Goal: Information Seeking & Learning: Compare options

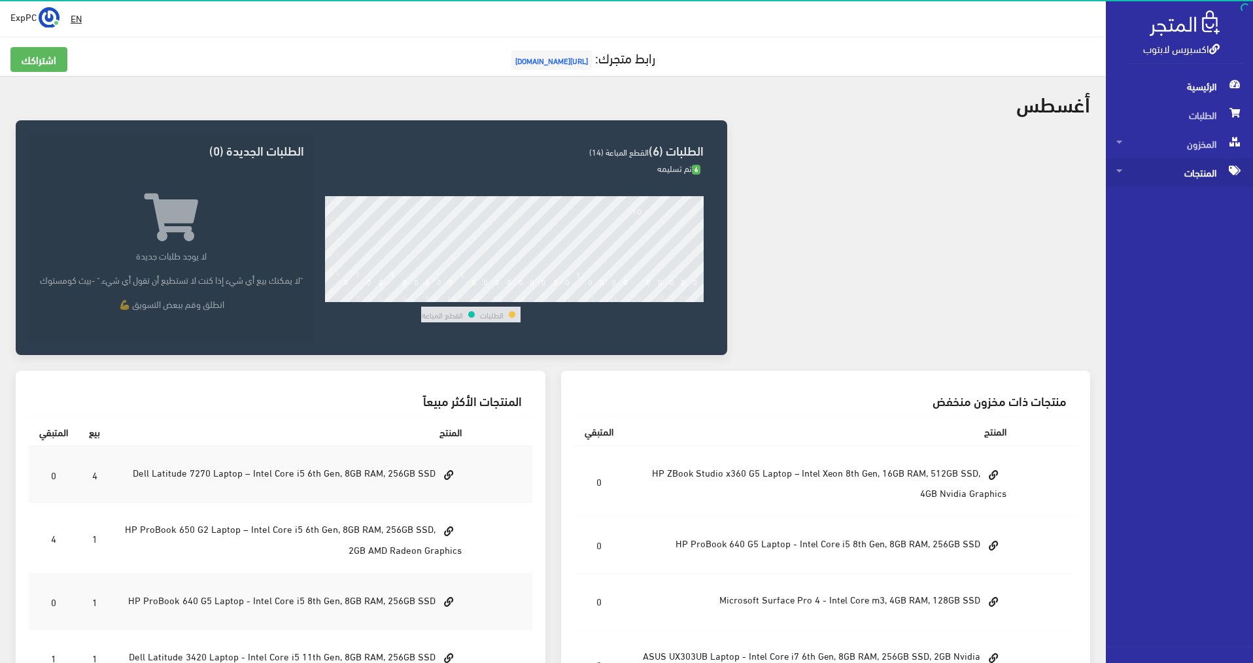
click at [1191, 182] on span "المنتجات" at bounding box center [1179, 172] width 126 height 29
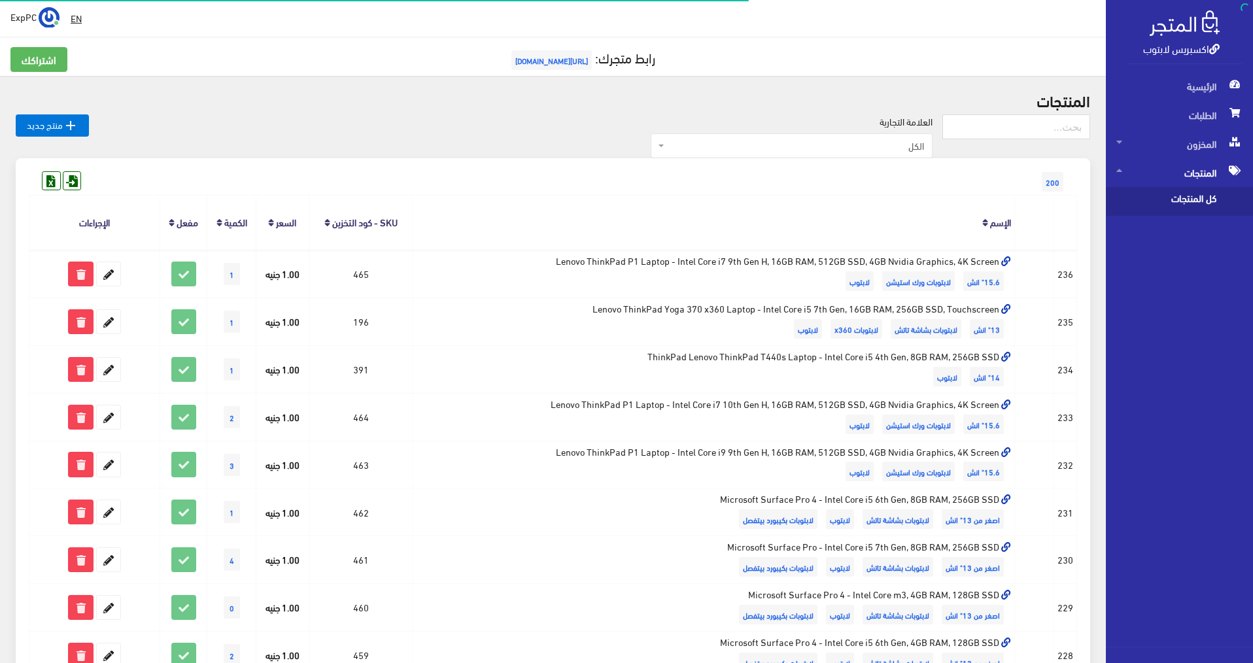
click at [1139, 211] on span "كل المنتجات" at bounding box center [1165, 201] width 99 height 29
click at [1154, 201] on span "كل المنتجات" at bounding box center [1165, 201] width 99 height 29
click at [1023, 124] on input "text" at bounding box center [1016, 126] width 148 height 25
type input "zbook g7"
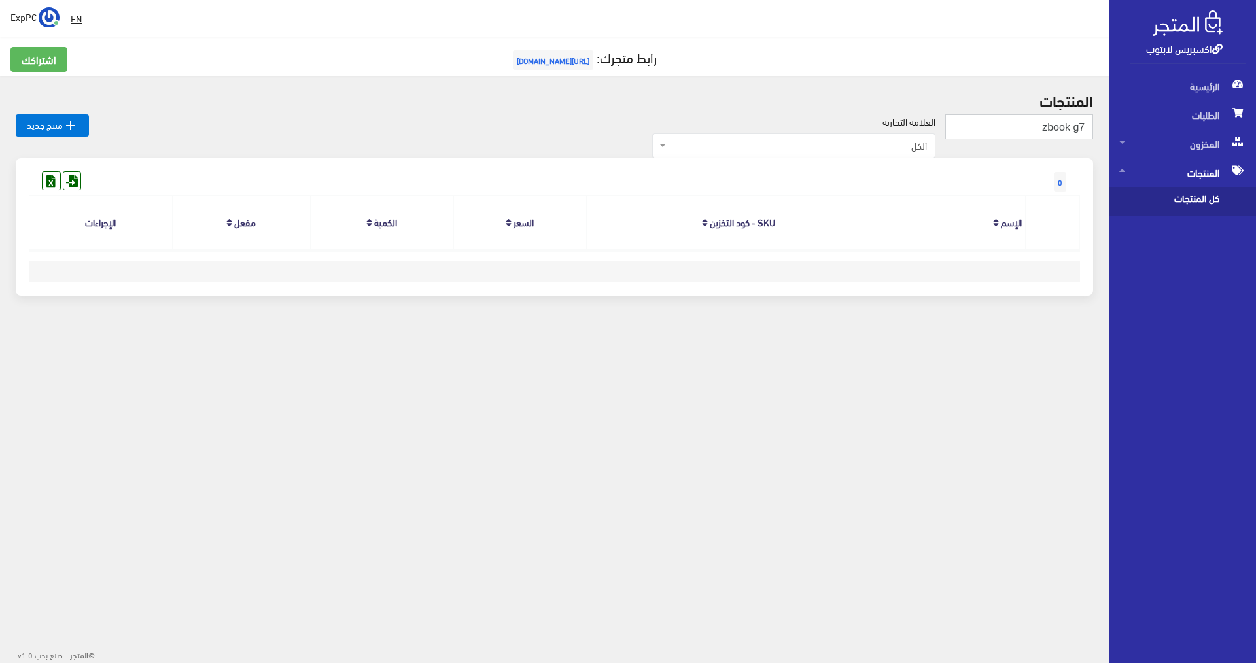
drag, startPoint x: 1037, startPoint y: 129, endPoint x: 1073, endPoint y: 125, distance: 36.2
click at [1073, 125] on input "zbook g7" at bounding box center [1019, 126] width 148 height 25
type input "g7"
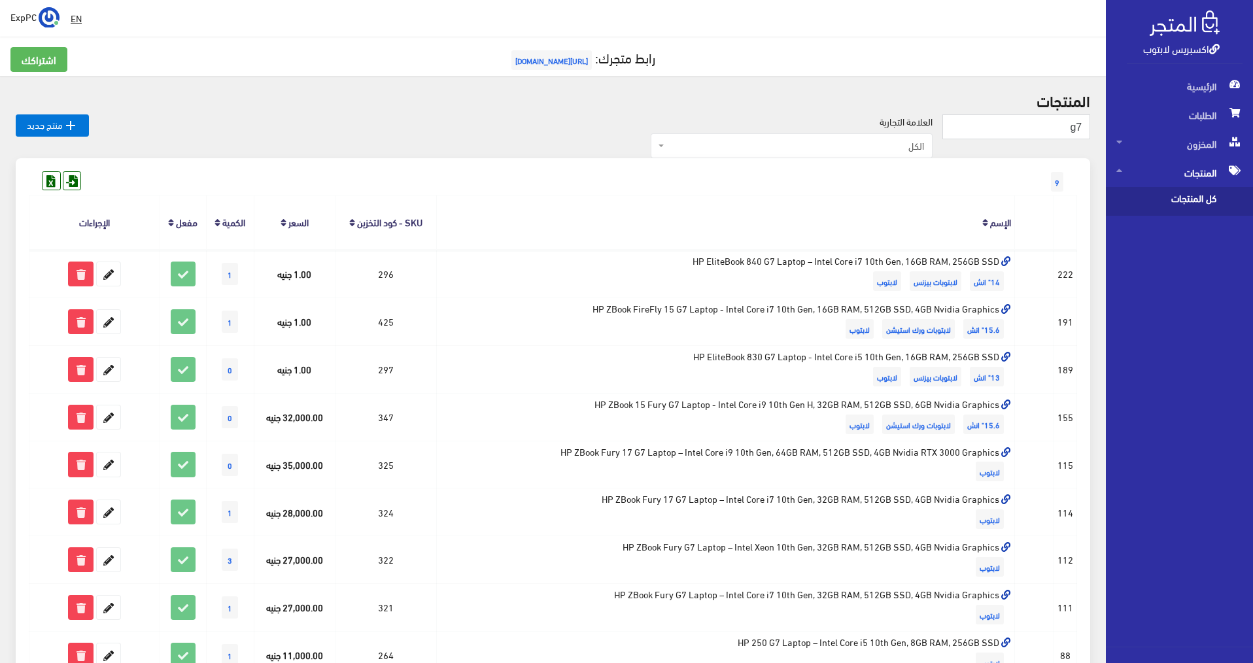
click at [965, 4] on div " EN ExpPC اشتراكي" at bounding box center [553, 18] width 1106 height 37
click at [937, 10] on div "EN ExpPC اشتراكي" at bounding box center [552, 19] width 1085 height 24
click at [865, 7] on div "EN ExpPC اشتراكي" at bounding box center [552, 19] width 1085 height 24
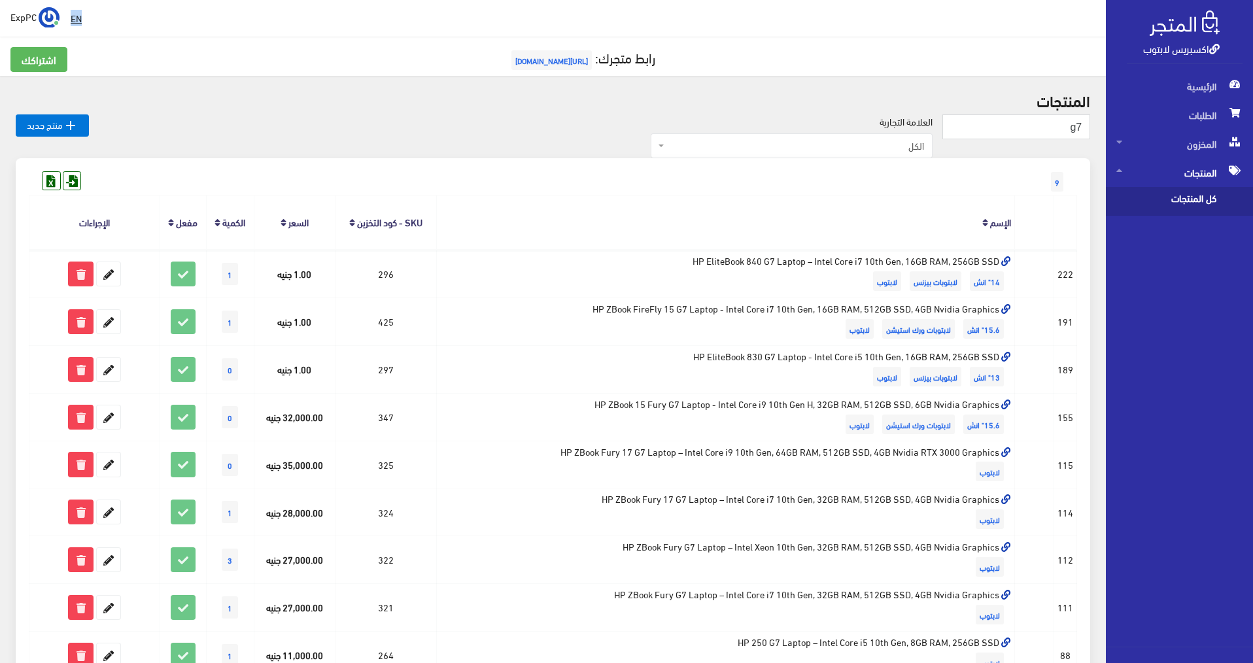
click at [865, 7] on div "EN ExpPC اشتراكي" at bounding box center [552, 19] width 1085 height 24
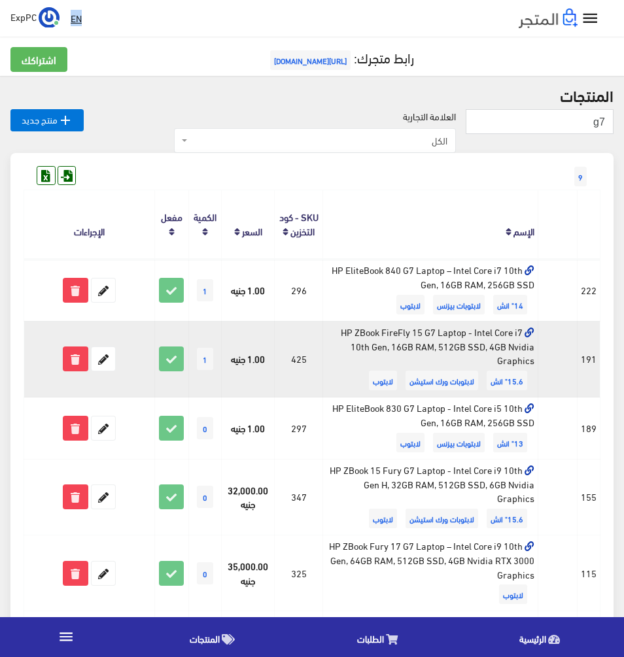
drag, startPoint x: 518, startPoint y: 351, endPoint x: 486, endPoint y: 348, distance: 32.2
click at [486, 348] on td "HP ZBook FireFly 15 G7 Laptop - Intel Core i7 10th Gen, 16GB RAM, 512GB SSD, 4G…" at bounding box center [430, 359] width 215 height 76
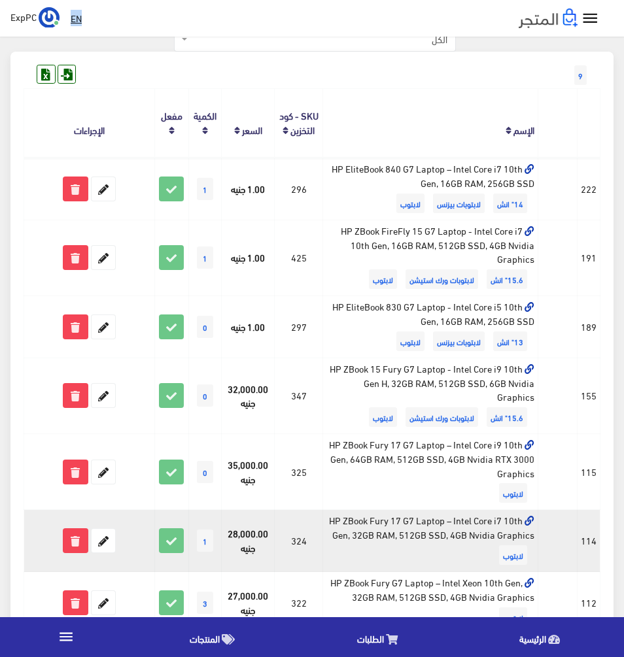
scroll to position [131, 0]
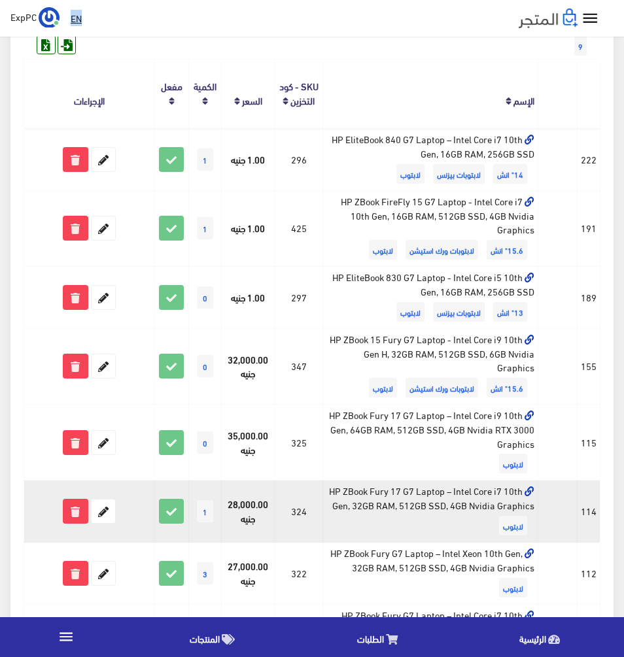
drag, startPoint x: 397, startPoint y: 506, endPoint x: 455, endPoint y: 503, distance: 58.3
click at [455, 503] on td "HP ZBook Fury 17 G7 Laptop – Intel Core i7 10th Gen, 32GB RAM, 512GB SSD, 4GB N…" at bounding box center [430, 512] width 215 height 62
click at [458, 500] on td "HP ZBook Fury 17 G7 Laptop – Intel Core i7 10th Gen, 32GB RAM, 512GB SSD, 4GB N…" at bounding box center [430, 512] width 215 height 62
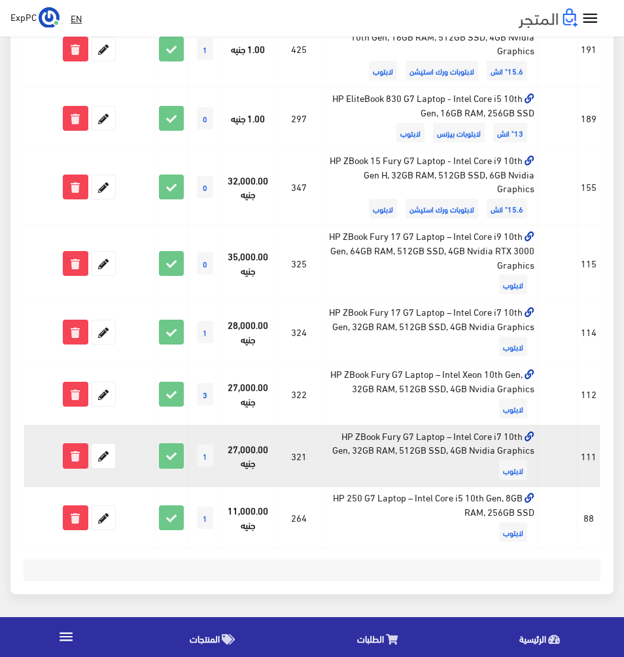
scroll to position [0, 0]
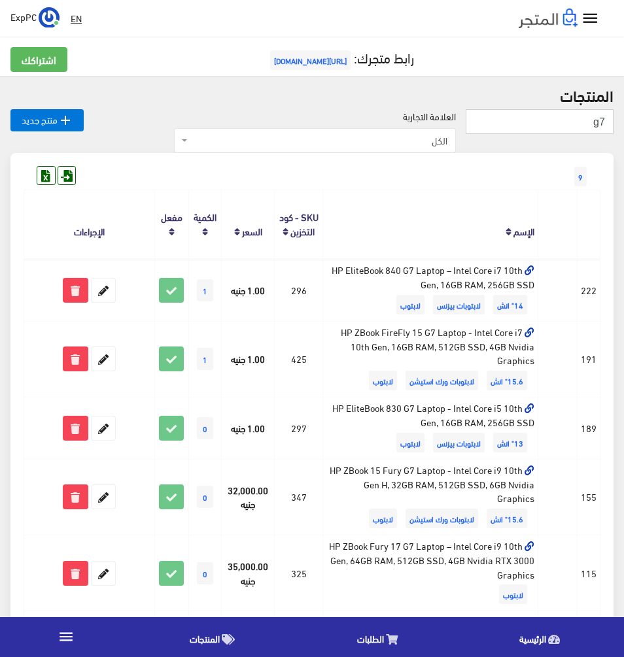
drag, startPoint x: 582, startPoint y: 126, endPoint x: 674, endPoint y: 123, distance: 92.3
click at [624, 123] on html "اكسبريس لابتوب الرئيسية الطلبات " at bounding box center [312, 328] width 624 height 657
type input "324"
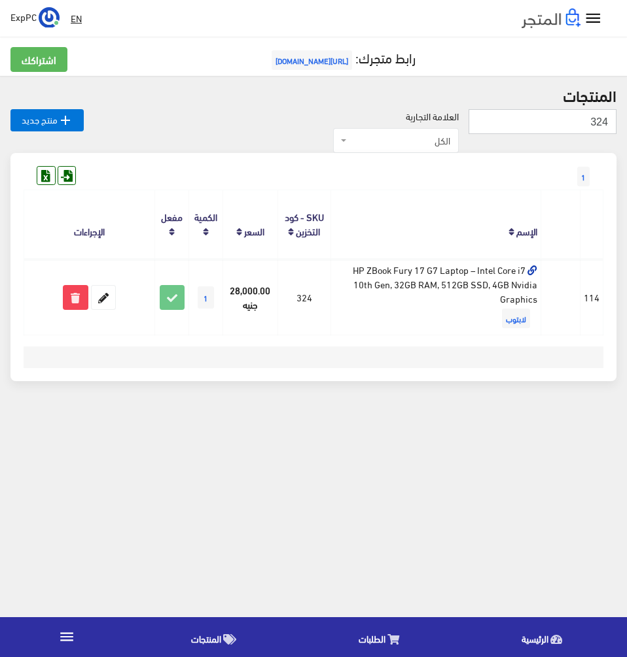
drag, startPoint x: 585, startPoint y: 121, endPoint x: 651, endPoint y: 114, distance: 66.4
click at [626, 114] on html "اكسبريس لابتوب الرئيسية الطلبات " at bounding box center [313, 328] width 627 height 657
type input "g7"
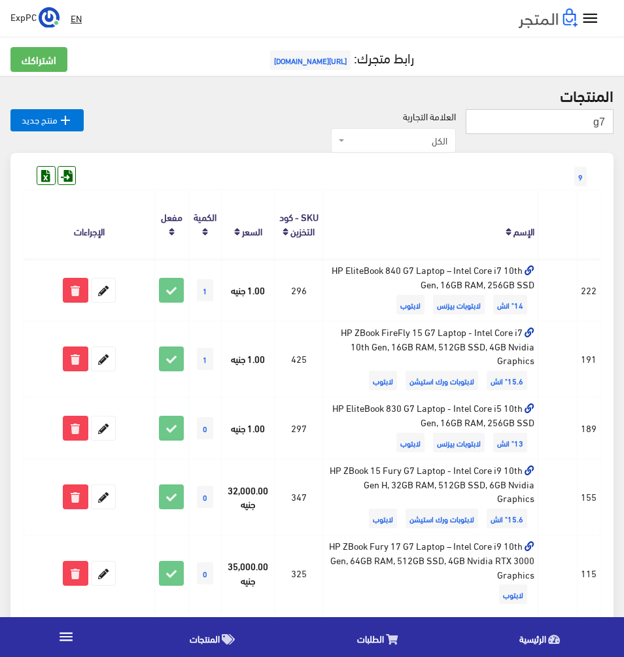
drag, startPoint x: 574, startPoint y: 129, endPoint x: 684, endPoint y: 119, distance: 111.0
click at [623, 119] on html "اكسبريس لابتوب الرئيسية الطلبات " at bounding box center [312, 328] width 624 height 657
type input "322"
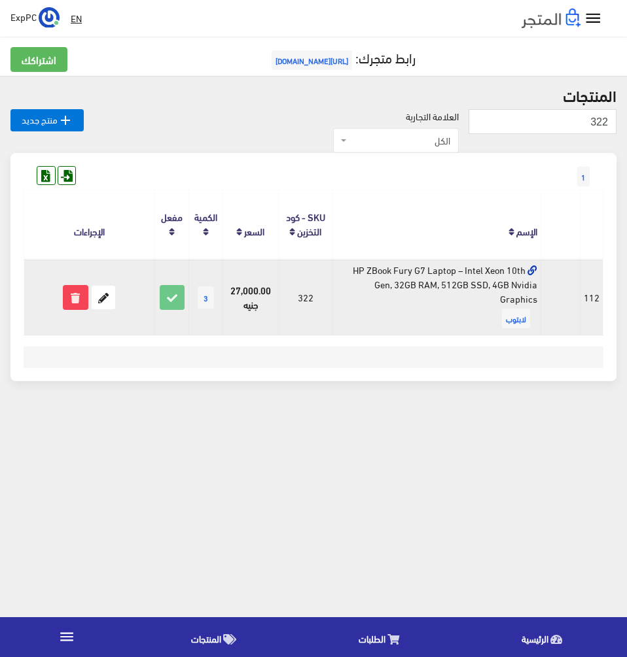
drag, startPoint x: 397, startPoint y: 271, endPoint x: 530, endPoint y: 303, distance: 137.4
click at [530, 303] on td "HP ZBook Fury G7 Laptop – Intel Xeon 10th Gen, 32GB RAM, 512GB SSD, 4GB Nvidia …" at bounding box center [436, 297] width 208 height 77
click at [389, 319] on td "HP ZBook Fury G7 Laptop – Intel Xeon 10th Gen, 32GB RAM, 512GB SSD, 4GB Nvidia …" at bounding box center [436, 297] width 208 height 77
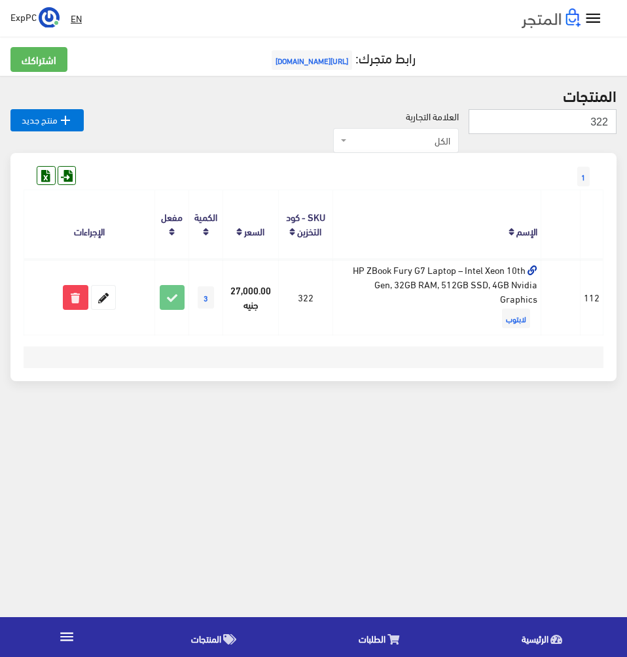
drag, startPoint x: 572, startPoint y: 122, endPoint x: 725, endPoint y: 122, distance: 153.0
click at [626, 122] on html "اكسبريس لابتوب الرئيسية الطلبات " at bounding box center [313, 328] width 627 height 657
type input "g7"
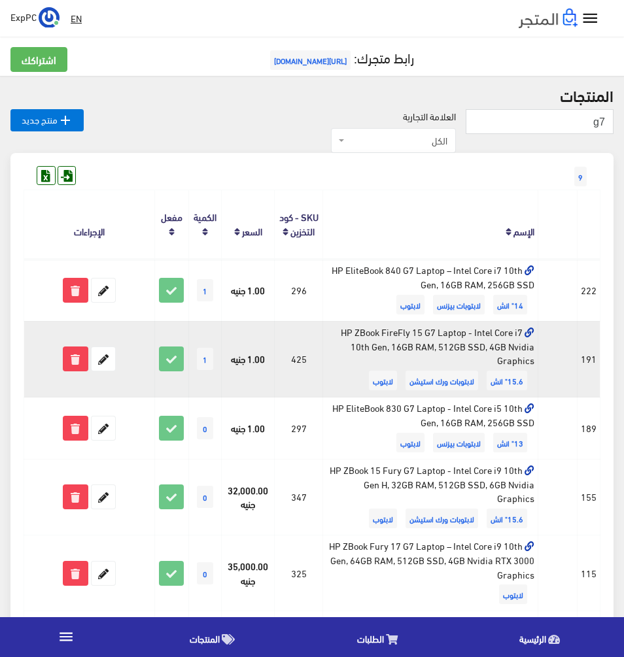
drag, startPoint x: 413, startPoint y: 337, endPoint x: 479, endPoint y: 353, distance: 68.0
click at [481, 353] on td "HP ZBook FireFly 15 G7 Laptop - Intel Core i7 10th Gen, 16GB RAM, 512GB SSD, 4G…" at bounding box center [430, 359] width 215 height 76
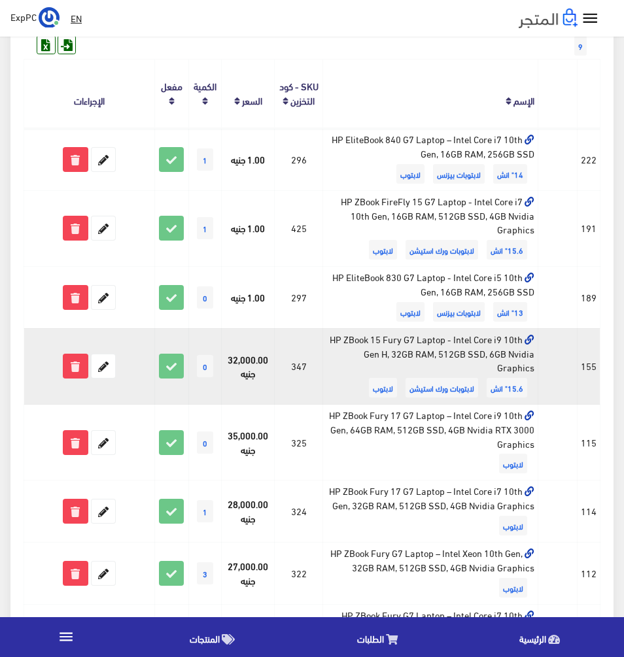
scroll to position [196, 0]
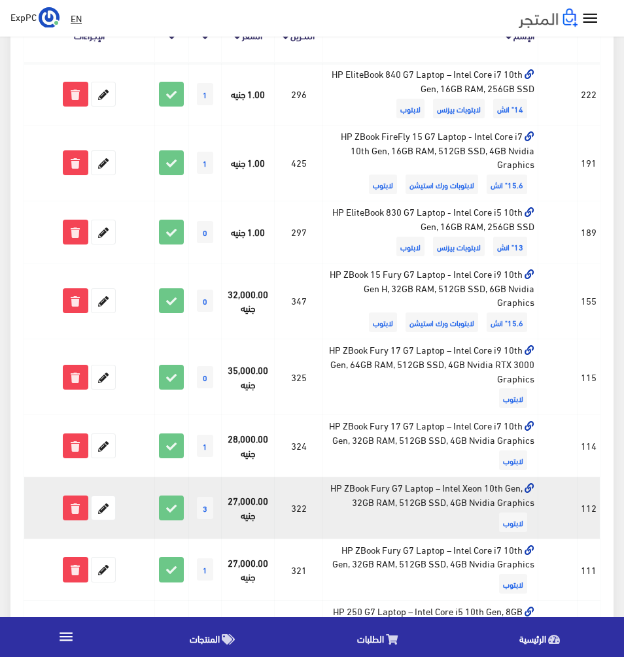
click at [203, 519] on span "3" at bounding box center [205, 508] width 16 height 22
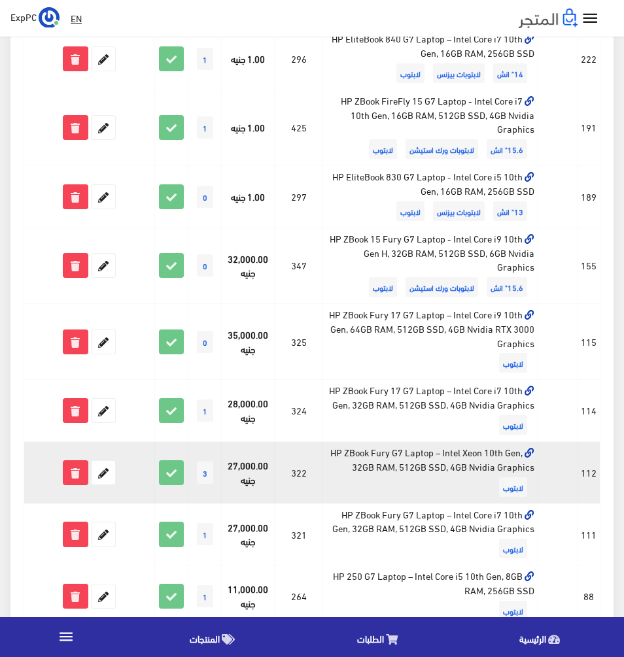
scroll to position [262, 0]
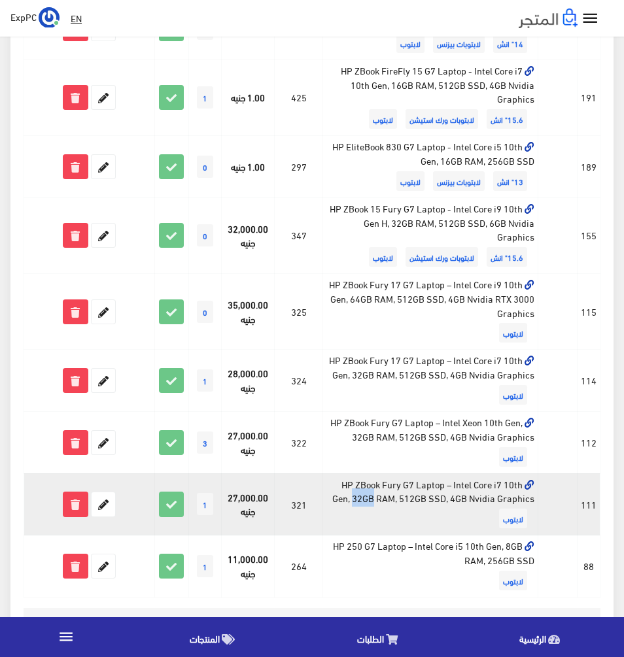
drag, startPoint x: 415, startPoint y: 500, endPoint x: 435, endPoint y: 492, distance: 21.1
click at [435, 492] on td "HP ZBook Fury G7 Laptop – Intel Core i7 10th Gen, 32GB RAM, 512GB SSD, 4GB Nvid…" at bounding box center [430, 505] width 215 height 62
drag, startPoint x: 203, startPoint y: 519, endPoint x: 218, endPoint y: 519, distance: 14.4
click at [218, 519] on td "1" at bounding box center [204, 505] width 33 height 62
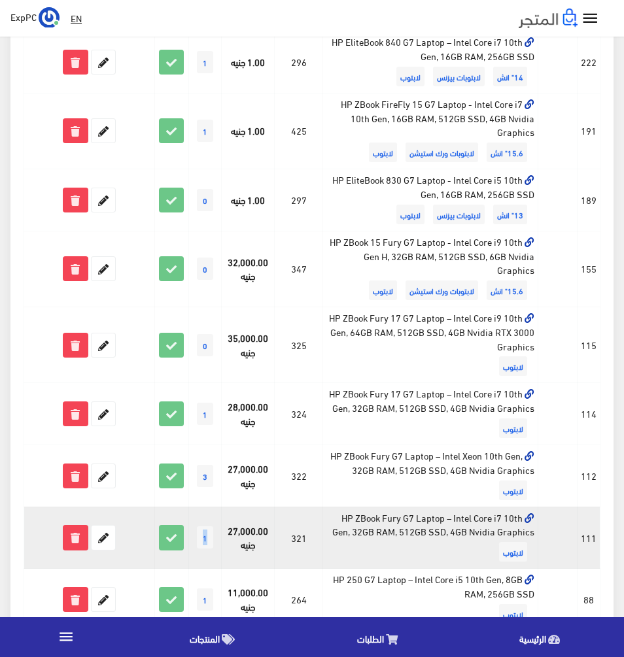
scroll to position [258, 0]
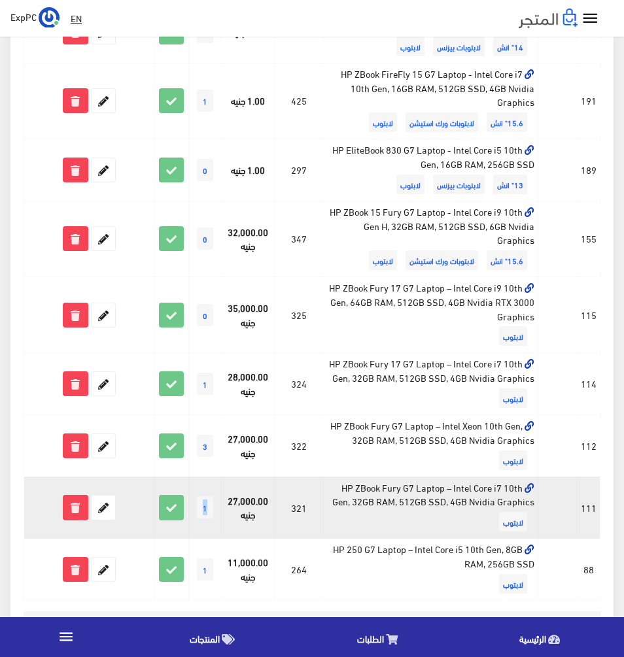
drag, startPoint x: 292, startPoint y: 523, endPoint x: 310, endPoint y: 523, distance: 18.3
click at [310, 523] on td "321" at bounding box center [299, 508] width 48 height 62
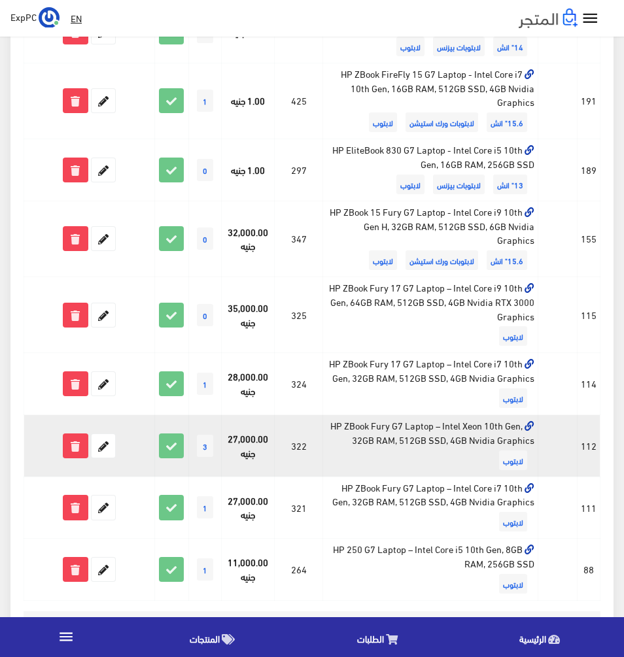
click at [292, 460] on td "322" at bounding box center [299, 446] width 48 height 62
drag, startPoint x: 292, startPoint y: 460, endPoint x: 305, endPoint y: 455, distance: 14.5
click at [305, 455] on td "322" at bounding box center [299, 446] width 48 height 62
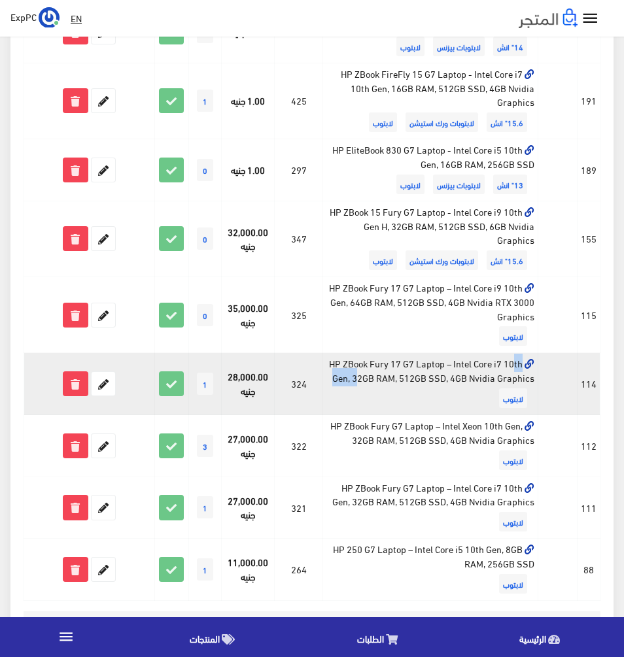
drag, startPoint x: 439, startPoint y: 364, endPoint x: 404, endPoint y: 364, distance: 35.3
click at [404, 364] on td "HP ZBook Fury 17 G7 Laptop – Intel Core i7 10th Gen, 32GB RAM, 512GB SSD, 4GB N…" at bounding box center [430, 384] width 215 height 62
drag, startPoint x: 206, startPoint y: 390, endPoint x: 196, endPoint y: 392, distance: 10.5
click at [196, 392] on td "1" at bounding box center [204, 384] width 33 height 62
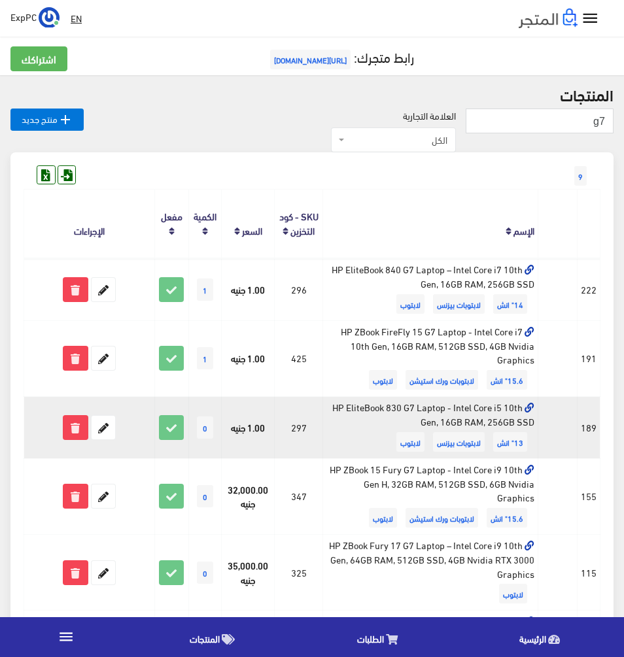
scroll to position [0, 0]
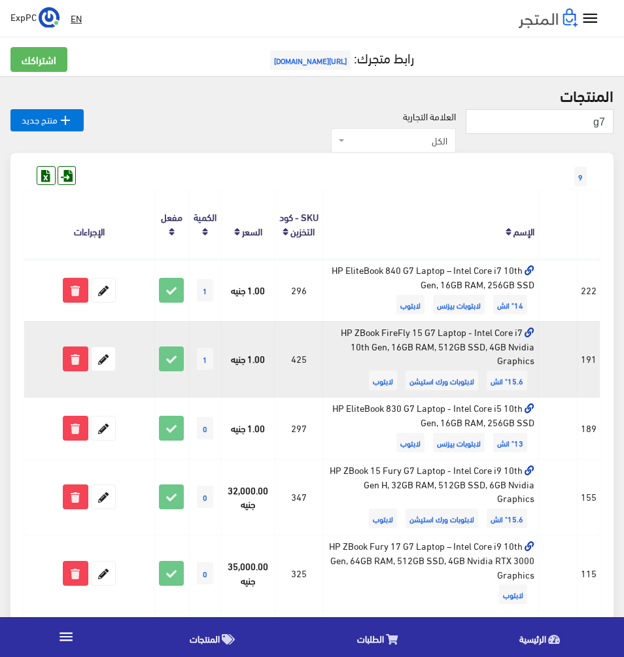
drag, startPoint x: 373, startPoint y: 337, endPoint x: 505, endPoint y: 345, distance: 131.7
click at [505, 345] on td "HP ZBook FireFly 15 G7 Laptop - Intel Core i7 10th Gen, 16GB RAM, 512GB SSD, 4G…" at bounding box center [430, 359] width 215 height 76
drag, startPoint x: 305, startPoint y: 360, endPoint x: 284, endPoint y: 363, distance: 20.5
click at [284, 363] on td "425" at bounding box center [299, 359] width 48 height 76
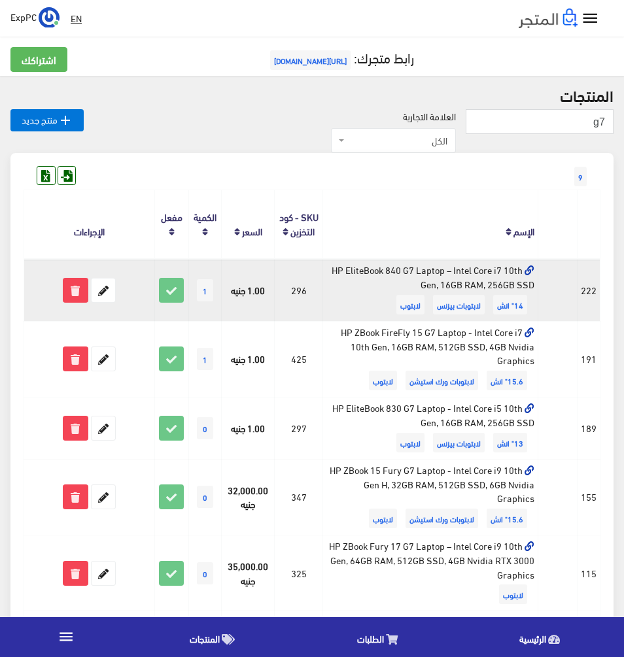
drag, startPoint x: 494, startPoint y: 273, endPoint x: 517, endPoint y: 274, distance: 23.6
click at [517, 274] on td "HP EliteBook 840 G7 Laptop – Intel Core i7 10th Gen, 16GB RAM, 256GB SSD 14" ان…" at bounding box center [430, 290] width 215 height 62
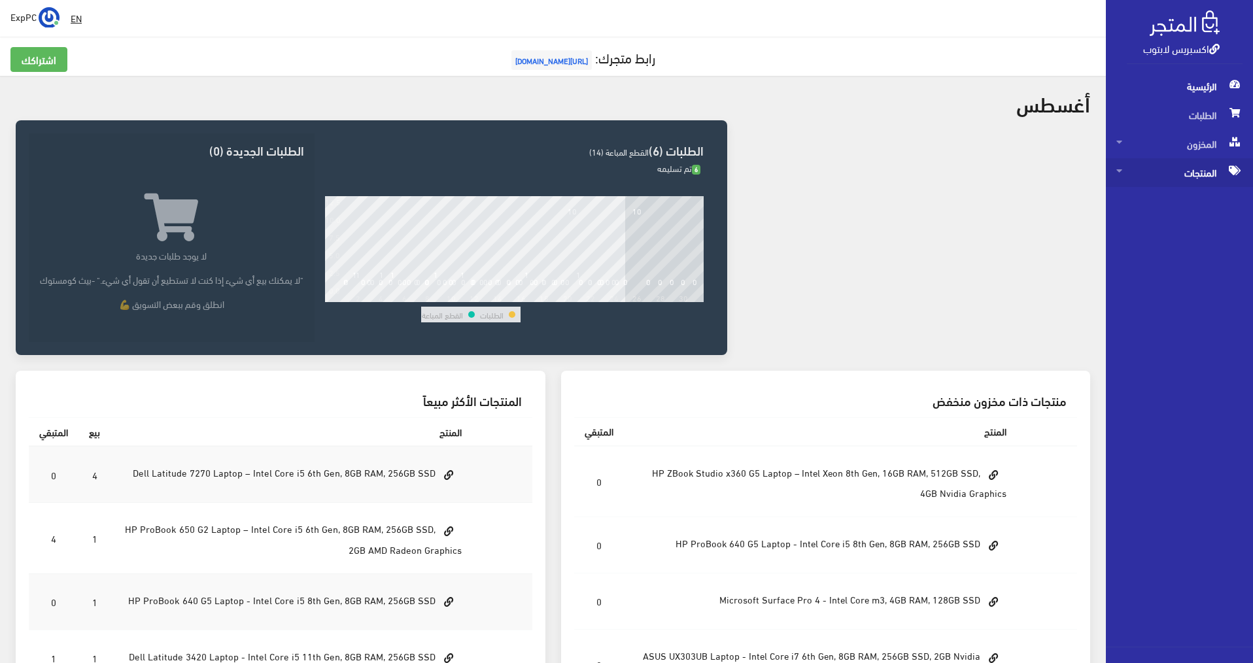
click at [623, 169] on span "المنتجات" at bounding box center [1179, 172] width 126 height 29
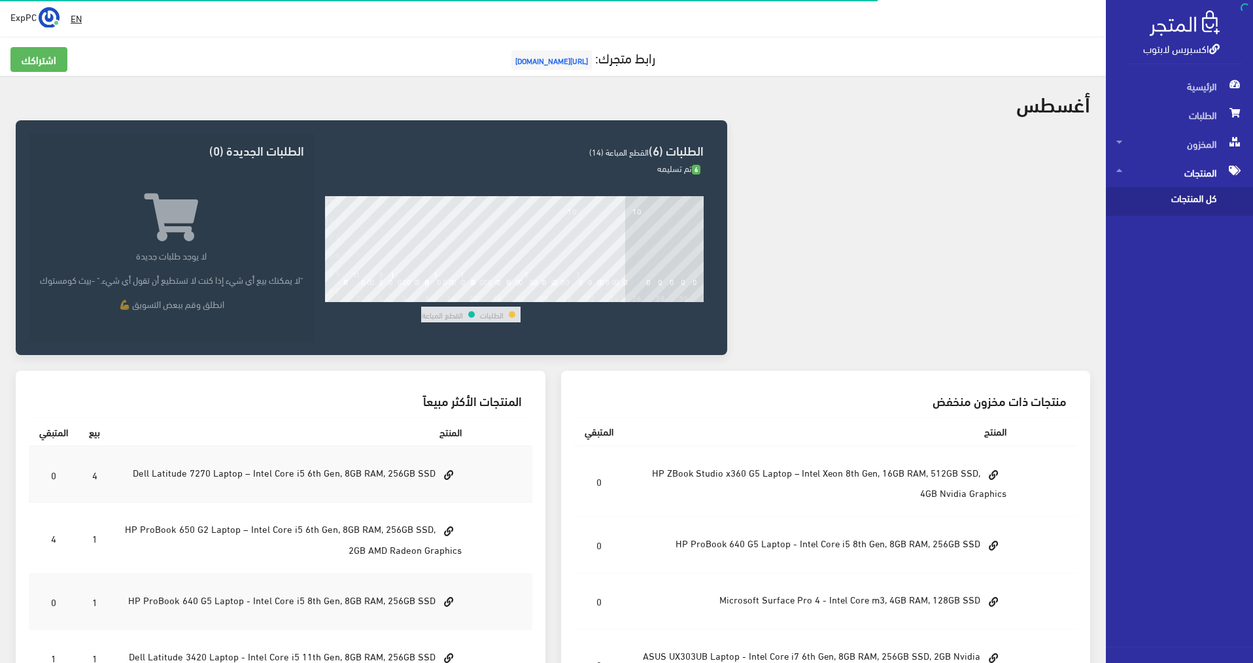
click at [623, 201] on span "كل المنتجات" at bounding box center [1165, 201] width 99 height 29
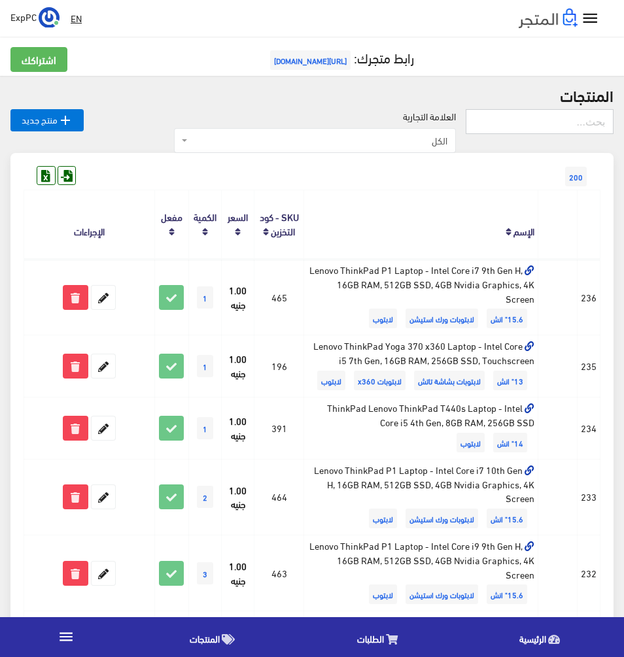
click at [561, 117] on input "text" at bounding box center [540, 121] width 148 height 25
type input "428"
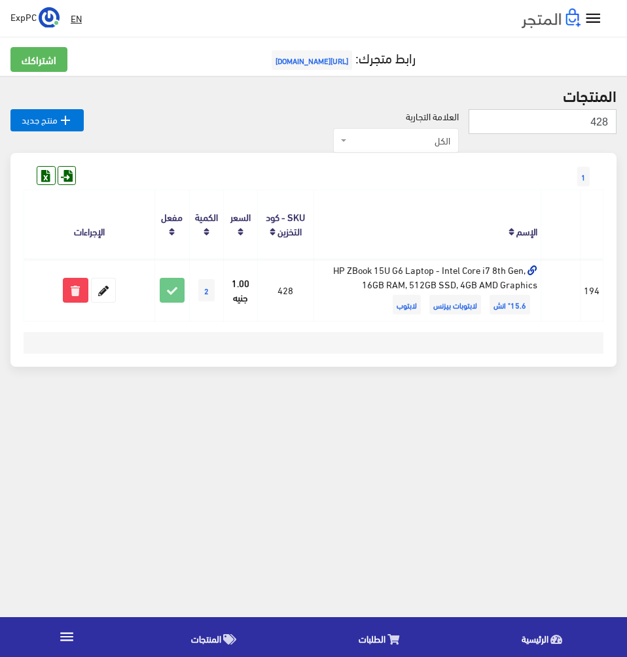
drag, startPoint x: 584, startPoint y: 122, endPoint x: 662, endPoint y: 118, distance: 77.9
click at [626, 118] on html "اكسبريس لابتوب الرئيسية الطلبات " at bounding box center [313, 328] width 627 height 657
type input "425"
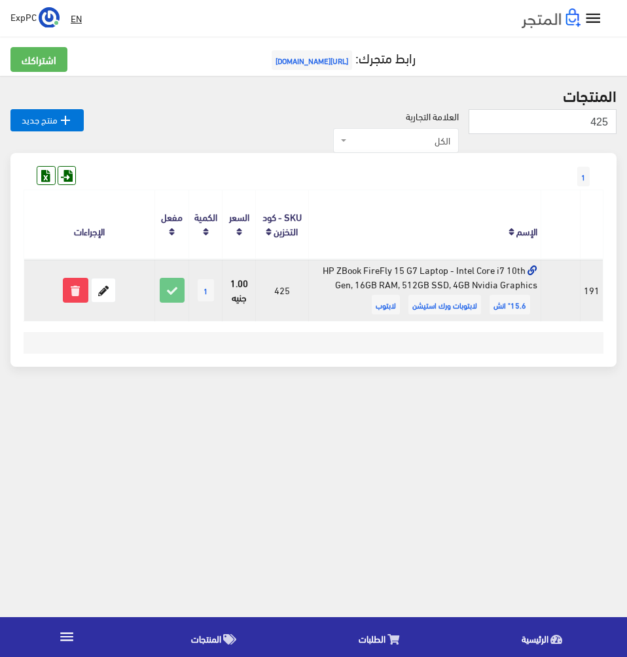
drag, startPoint x: 487, startPoint y: 287, endPoint x: 357, endPoint y: 287, distance: 129.5
click at [357, 287] on td "HP ZBook FireFly 15 G7 Laptop - Intel Core i7 10th Gen, 16GB RAM, 512GB SSD, 4G…" at bounding box center [424, 290] width 232 height 62
